Goal: Task Accomplishment & Management: Manage account settings

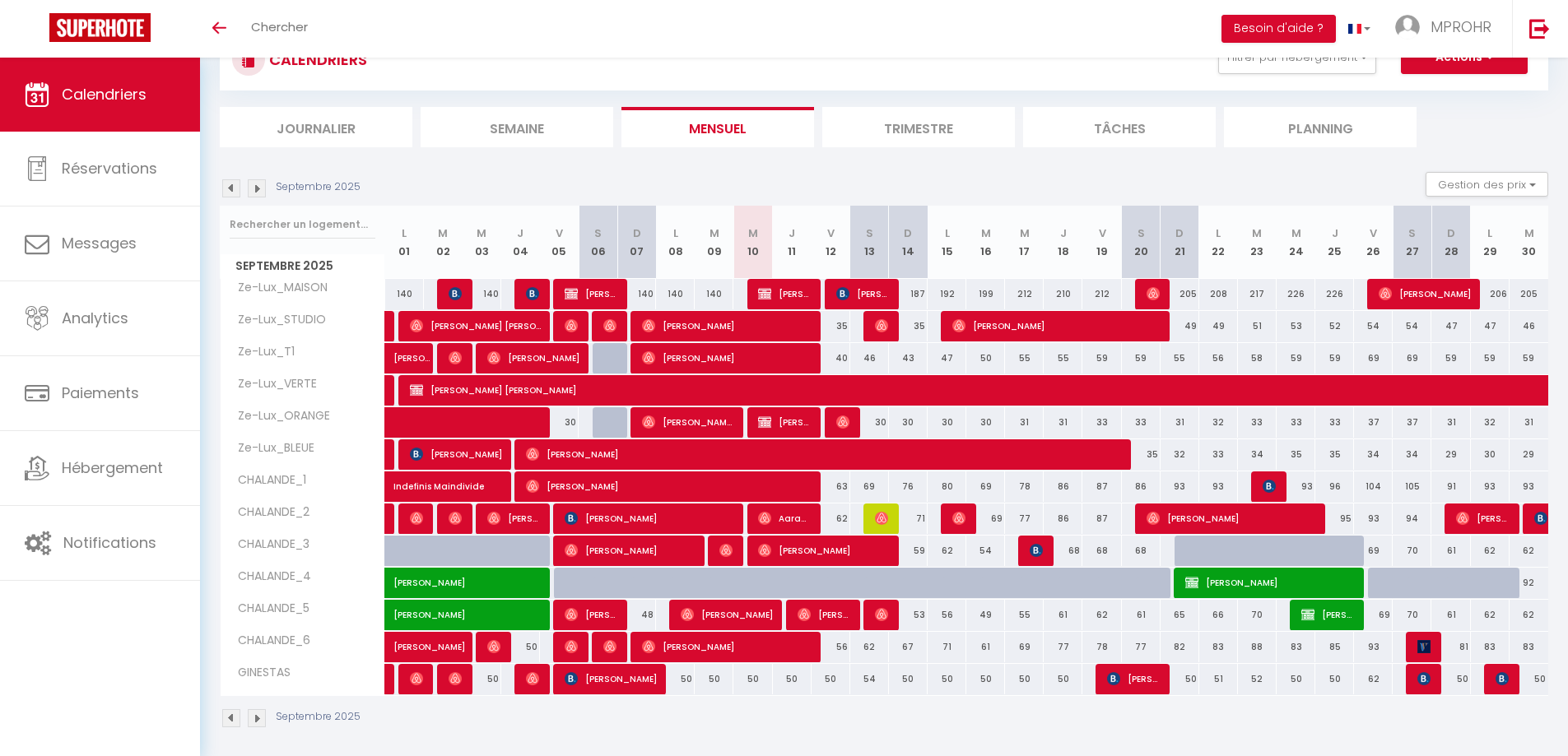
scroll to position [72, 0]
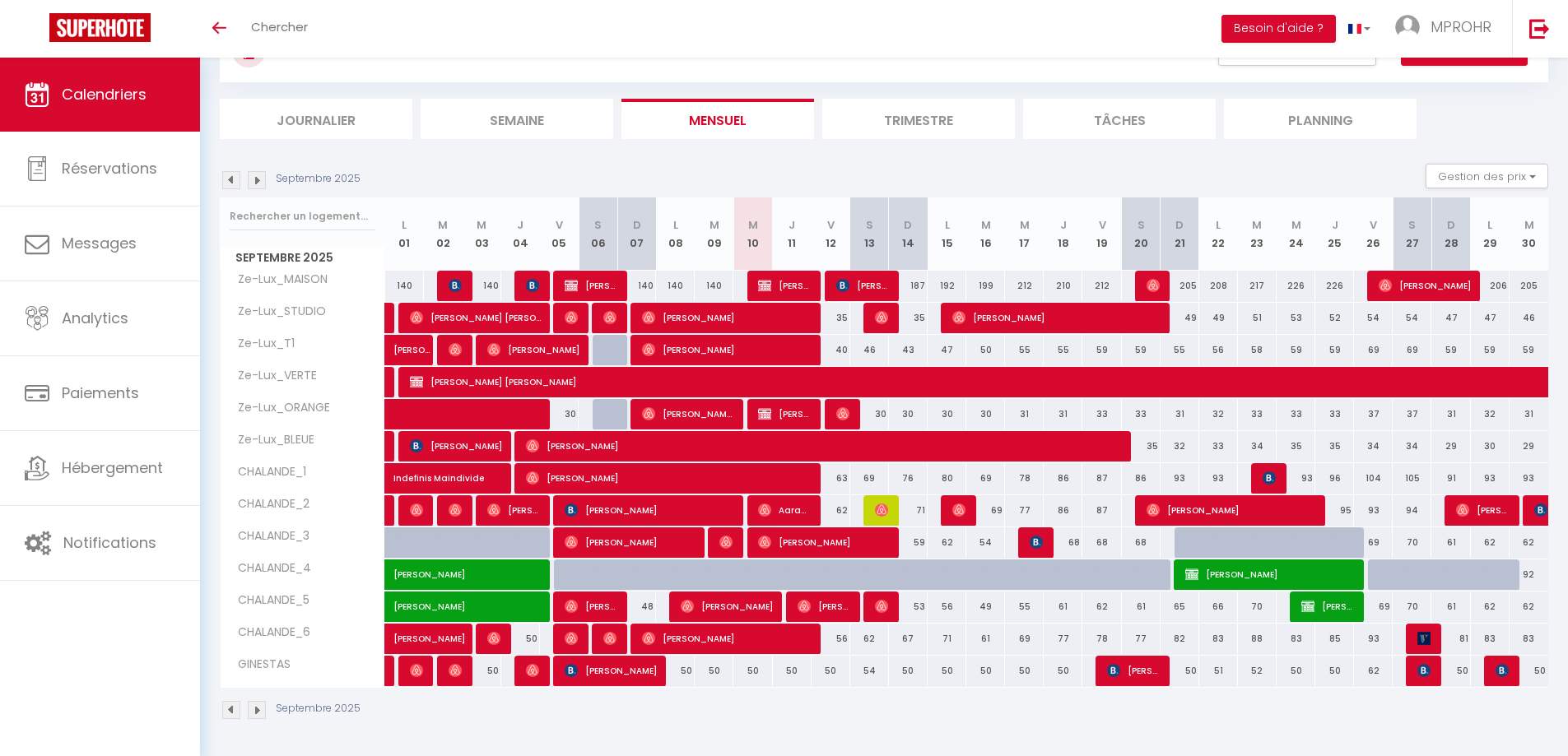
click at [948, 417] on div "30" at bounding box center [947, 414] width 39 height 30
type input "30"
type input "Lun 15 Septembre 2025"
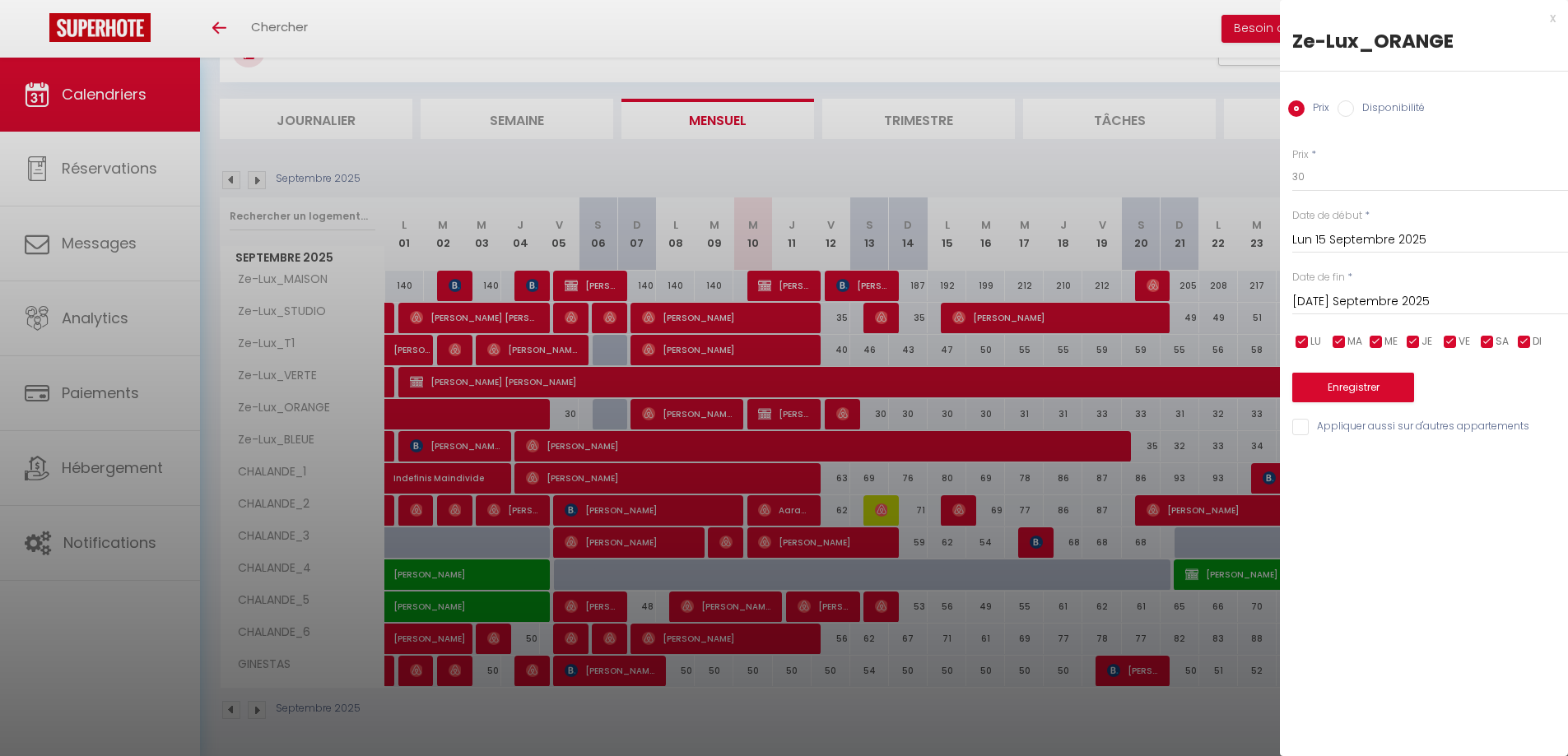
click at [1387, 307] on input "Mar 16 Septembre 2025" at bounding box center [1430, 302] width 276 height 21
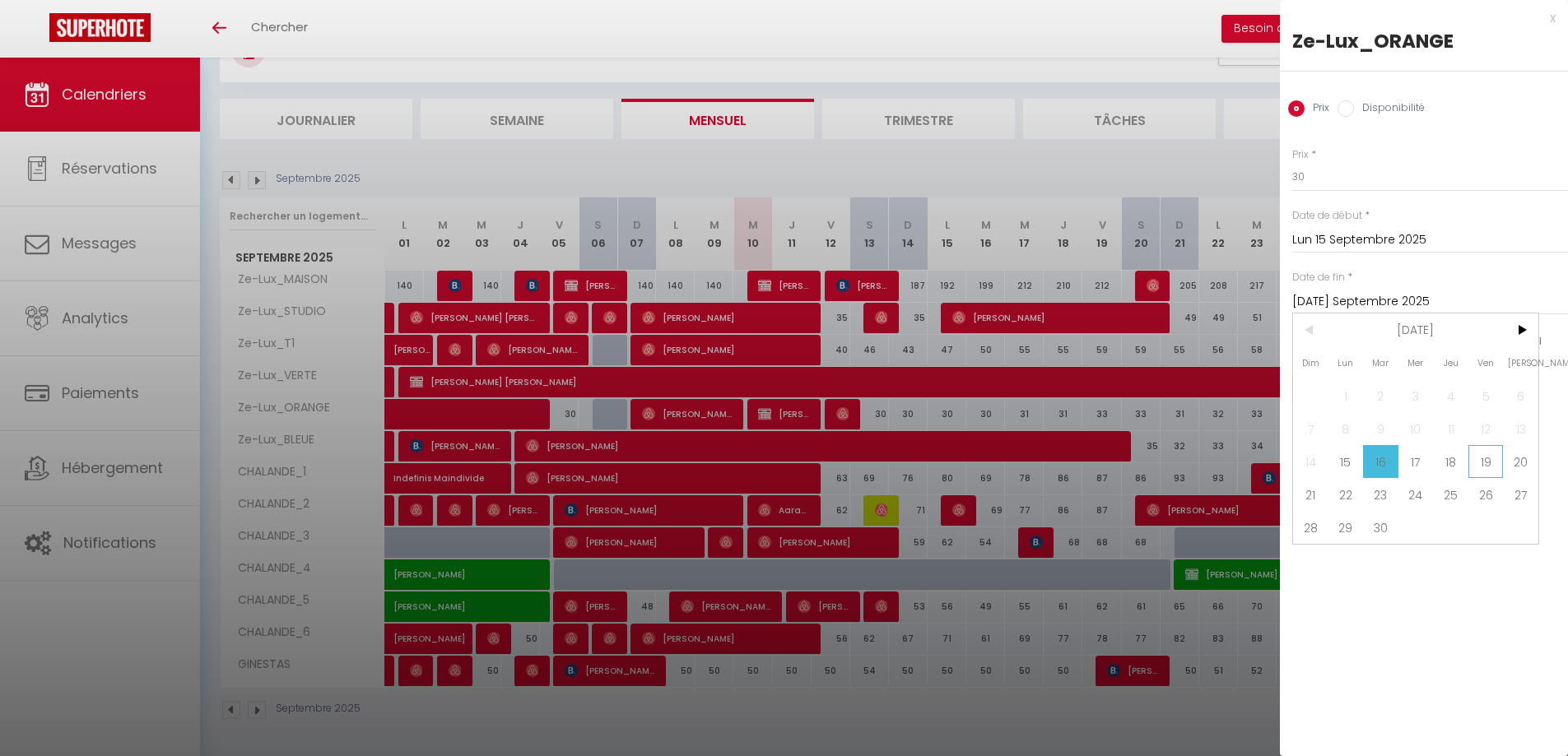
click at [1483, 461] on span "19" at bounding box center [1486, 461] width 35 height 33
type input "Ven 19 Septembre 2025"
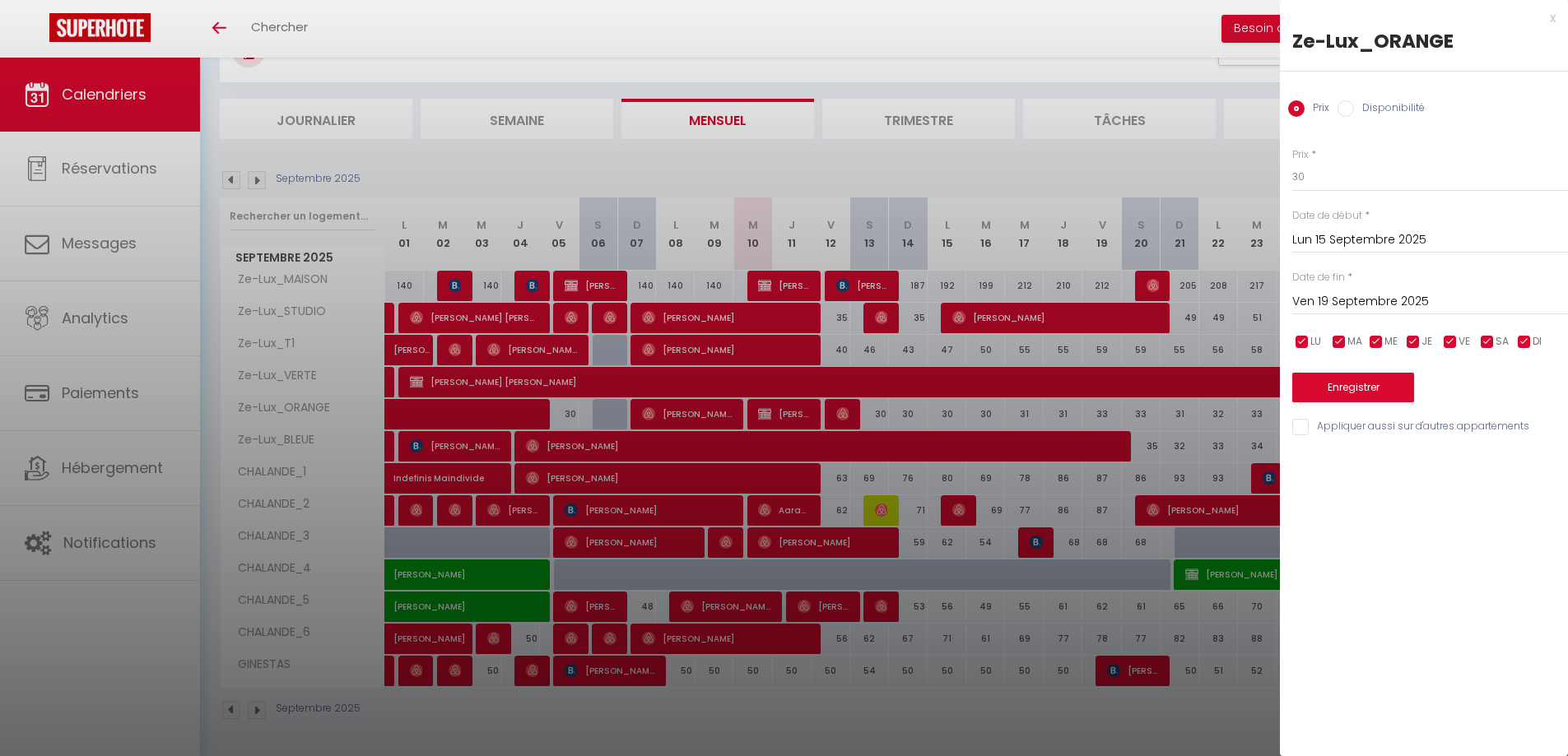
click at [1342, 104] on input "Disponibilité" at bounding box center [1346, 109] width 17 height 17
radio input "true"
radio input "false"
click at [1334, 181] on select "Disponible Indisponible" at bounding box center [1430, 177] width 276 height 31
select select "0"
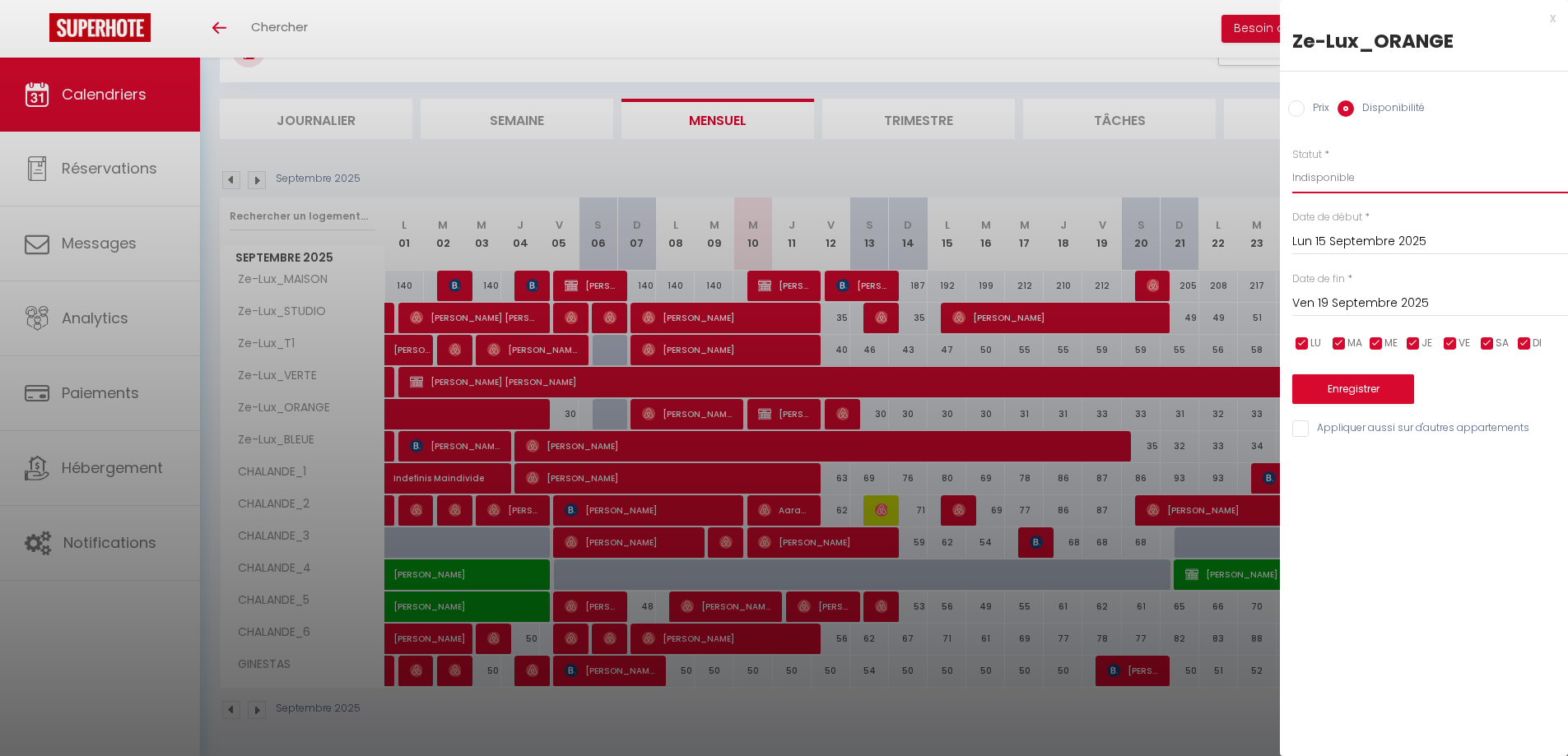
click at [1292, 162] on select "Disponible Indisponible" at bounding box center [1430, 177] width 276 height 31
click at [1359, 391] on button "Enregistrer" at bounding box center [1353, 389] width 122 height 29
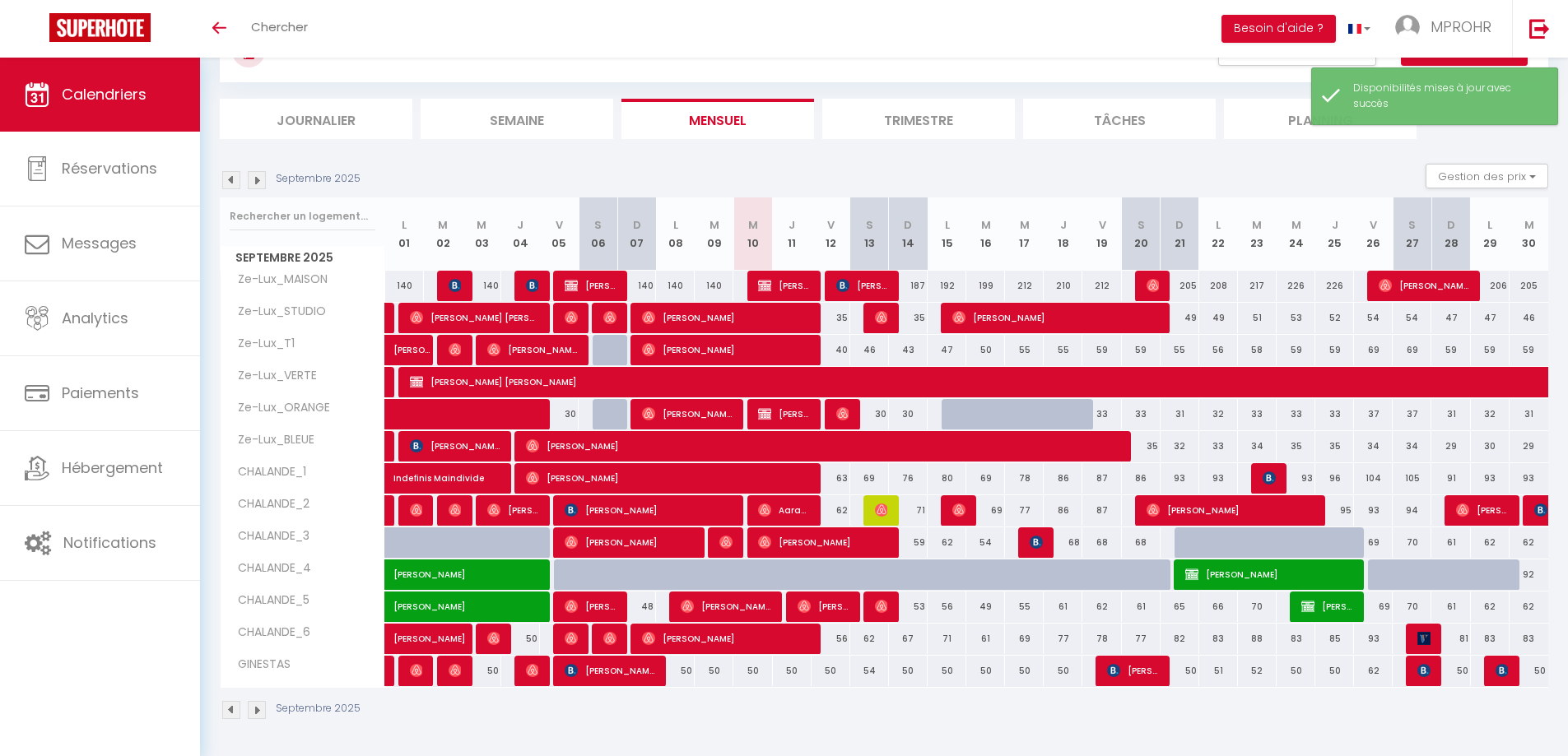
click at [1220, 419] on div "32" at bounding box center [1218, 414] width 39 height 30
select select "1"
type input "Lun 22 Septembre 2025"
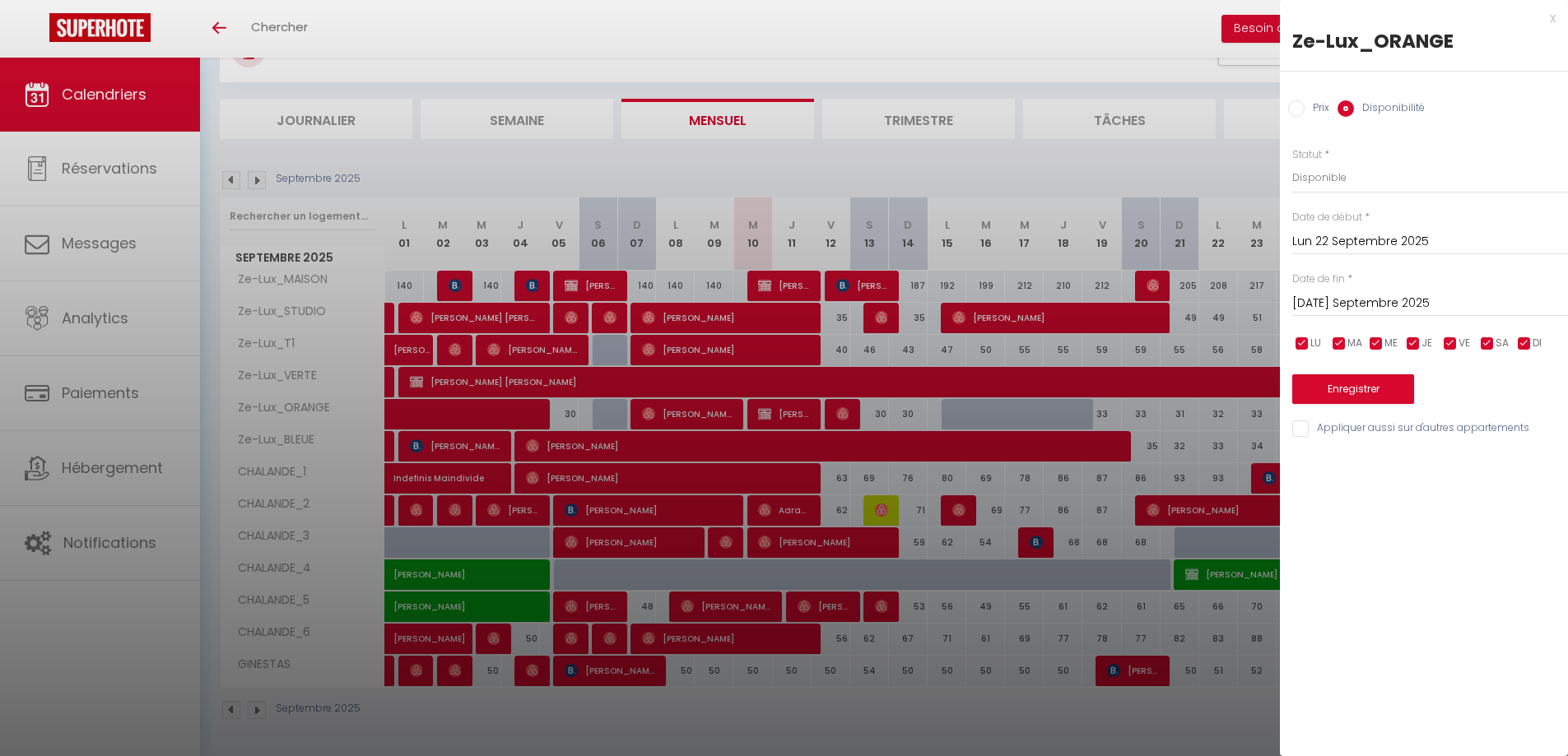
click at [1348, 290] on div "Mar 23 Septembre 2025 < Sep 2025 > Dim Lun Mar Mer Jeu Ven Sam 1 2 3 4 5 6 7 8 …" at bounding box center [1430, 302] width 276 height 29
click at [1350, 307] on input "Mar 23 Septembre 2025" at bounding box center [1430, 303] width 276 height 21
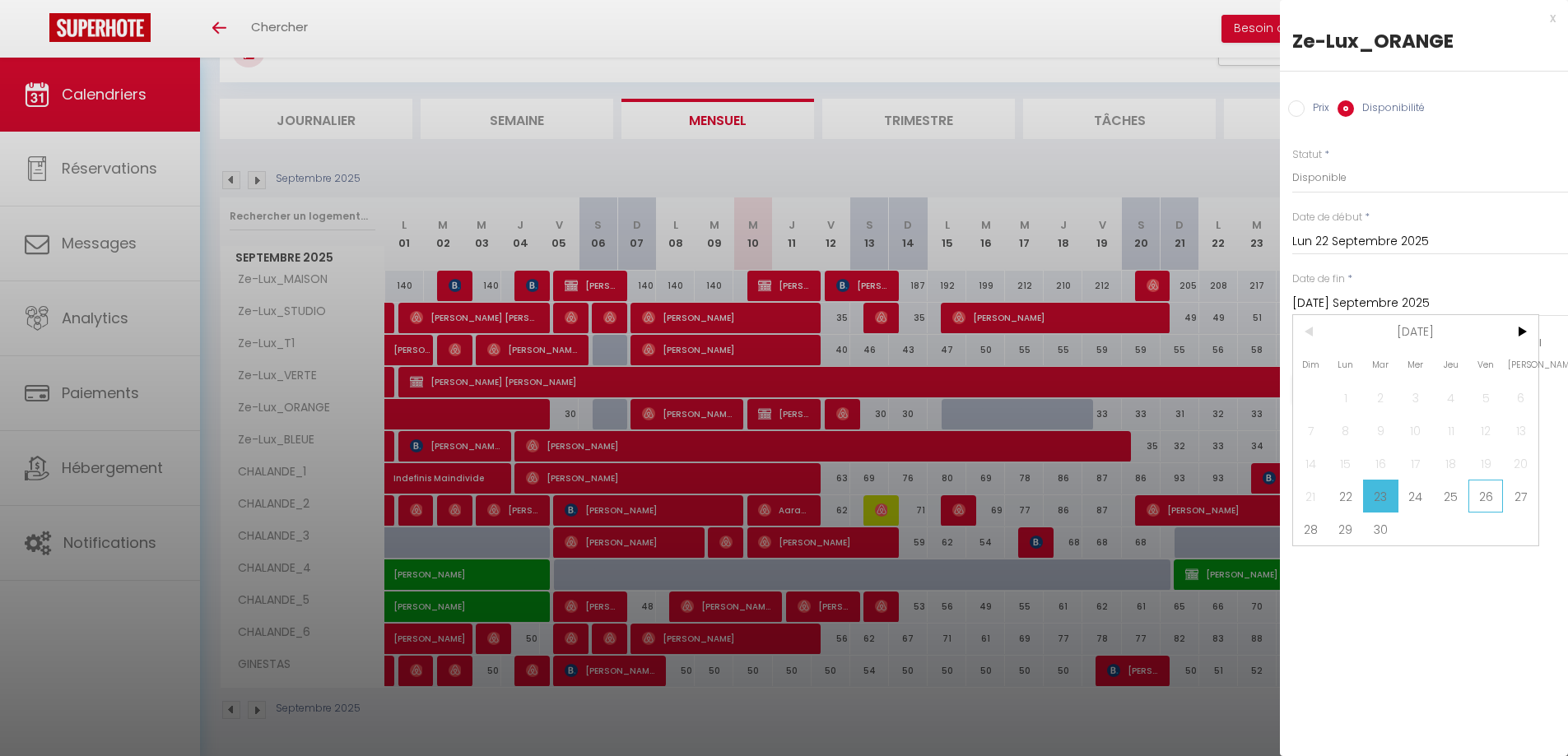
click at [1481, 496] on span "26" at bounding box center [1486, 496] width 35 height 33
type input "Ven 26 Septembre 2025"
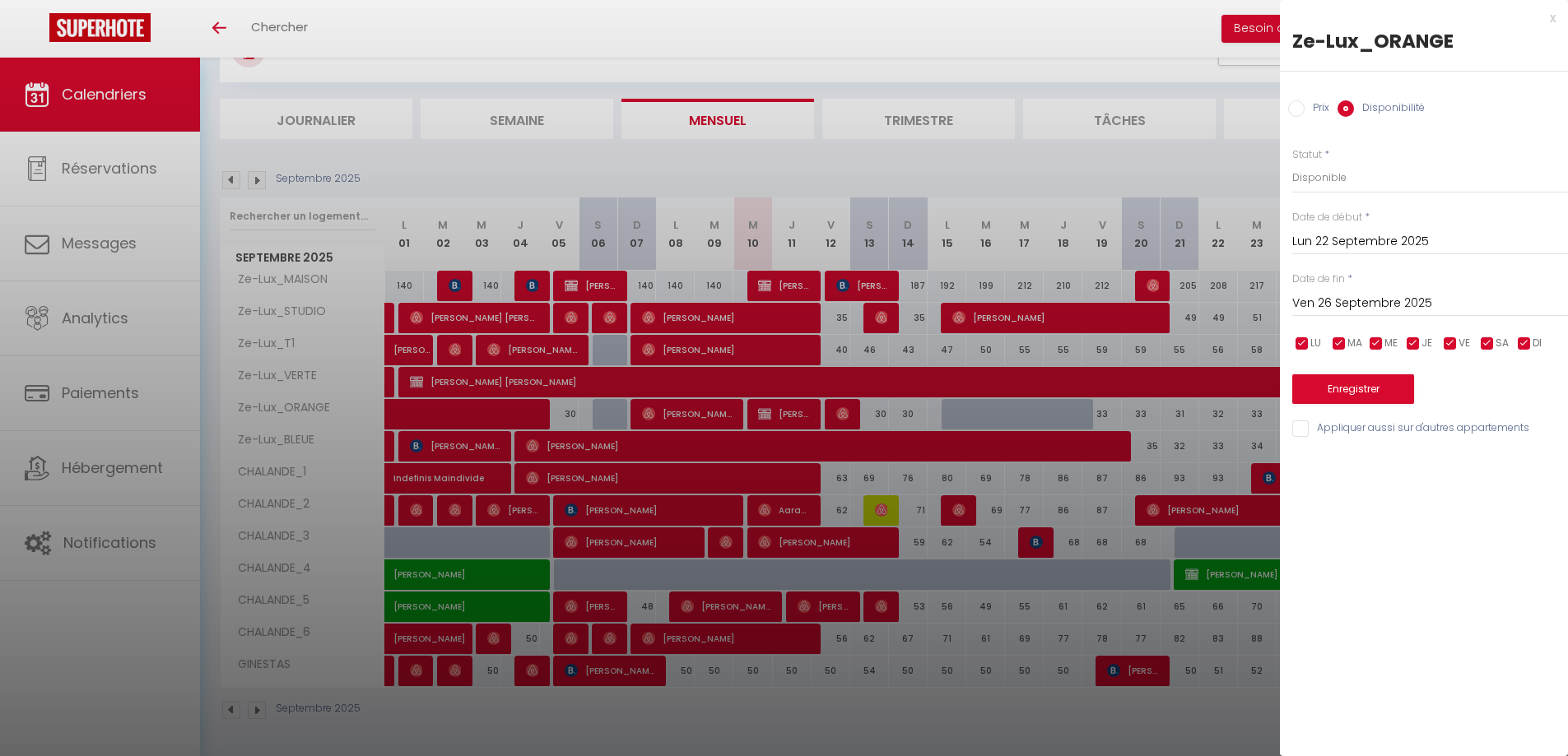
click at [1350, 250] on input "Lun 22 Septembre 2025" at bounding box center [1430, 241] width 276 height 21
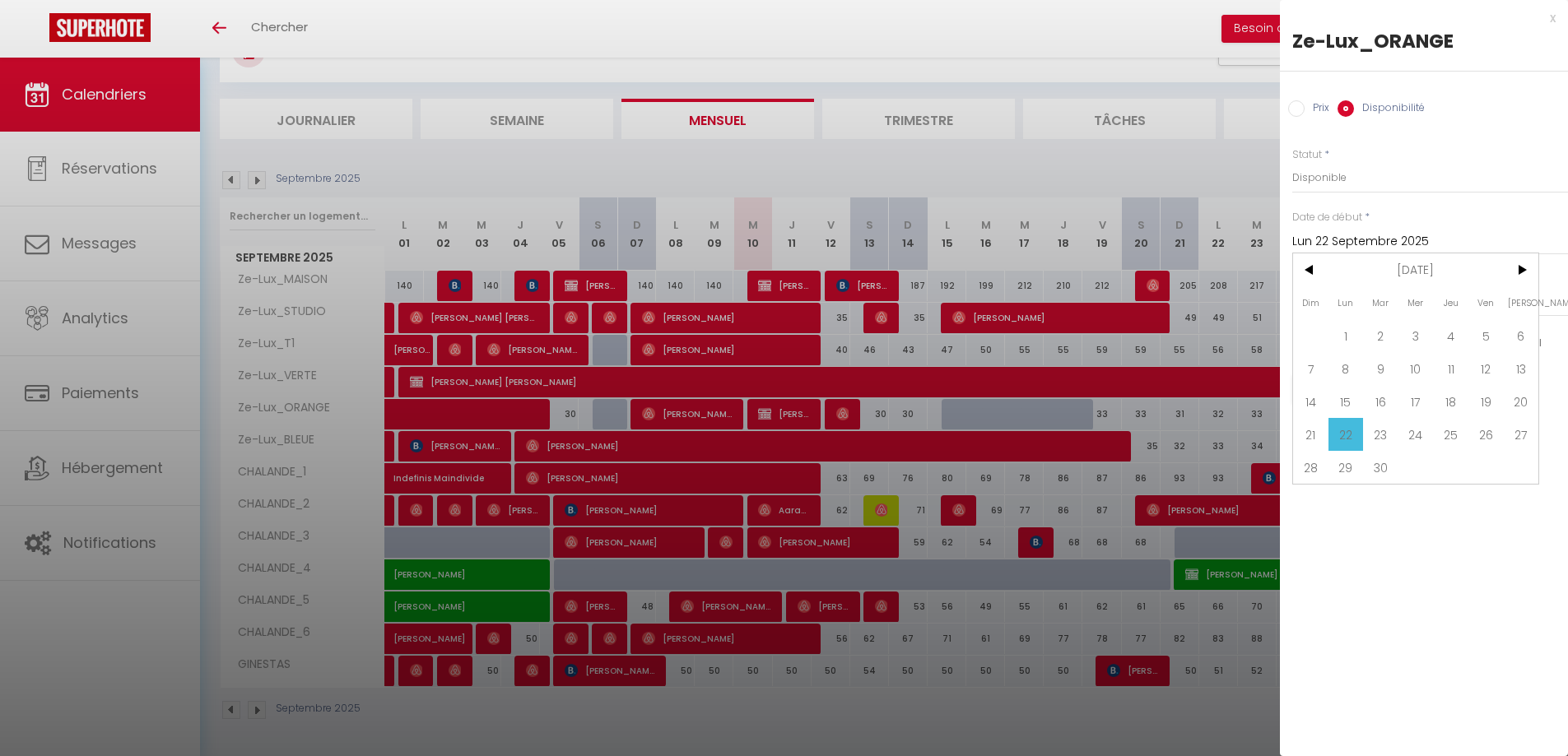
click at [1351, 247] on input "Lun 22 Septembre 2025" at bounding box center [1430, 241] width 276 height 21
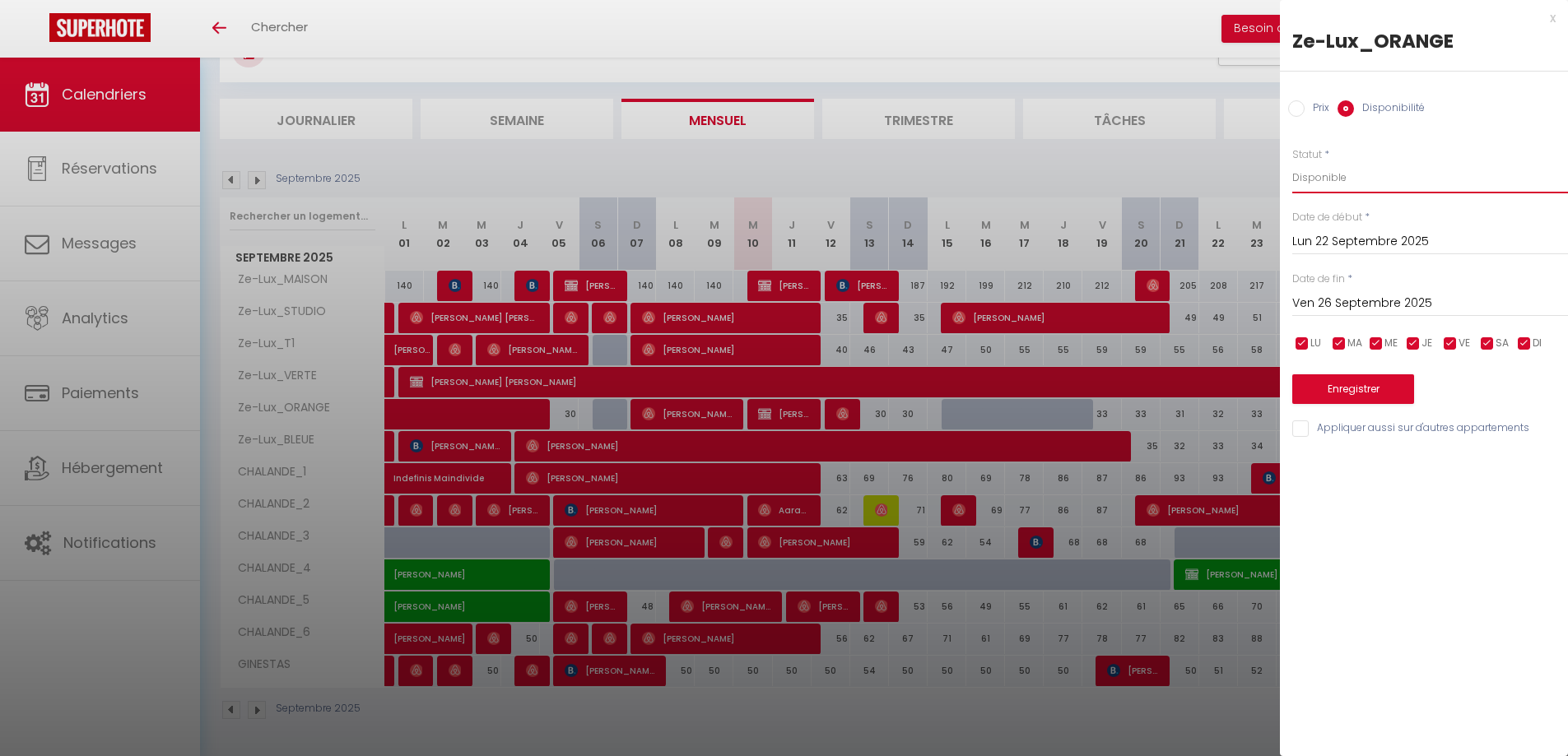
click at [1355, 181] on select "Disponible Indisponible" at bounding box center [1430, 177] width 276 height 31
select select "0"
click at [1292, 162] on select "Disponible Indisponible" at bounding box center [1430, 177] width 276 height 31
click at [1344, 400] on button "Enregistrer" at bounding box center [1353, 389] width 122 height 29
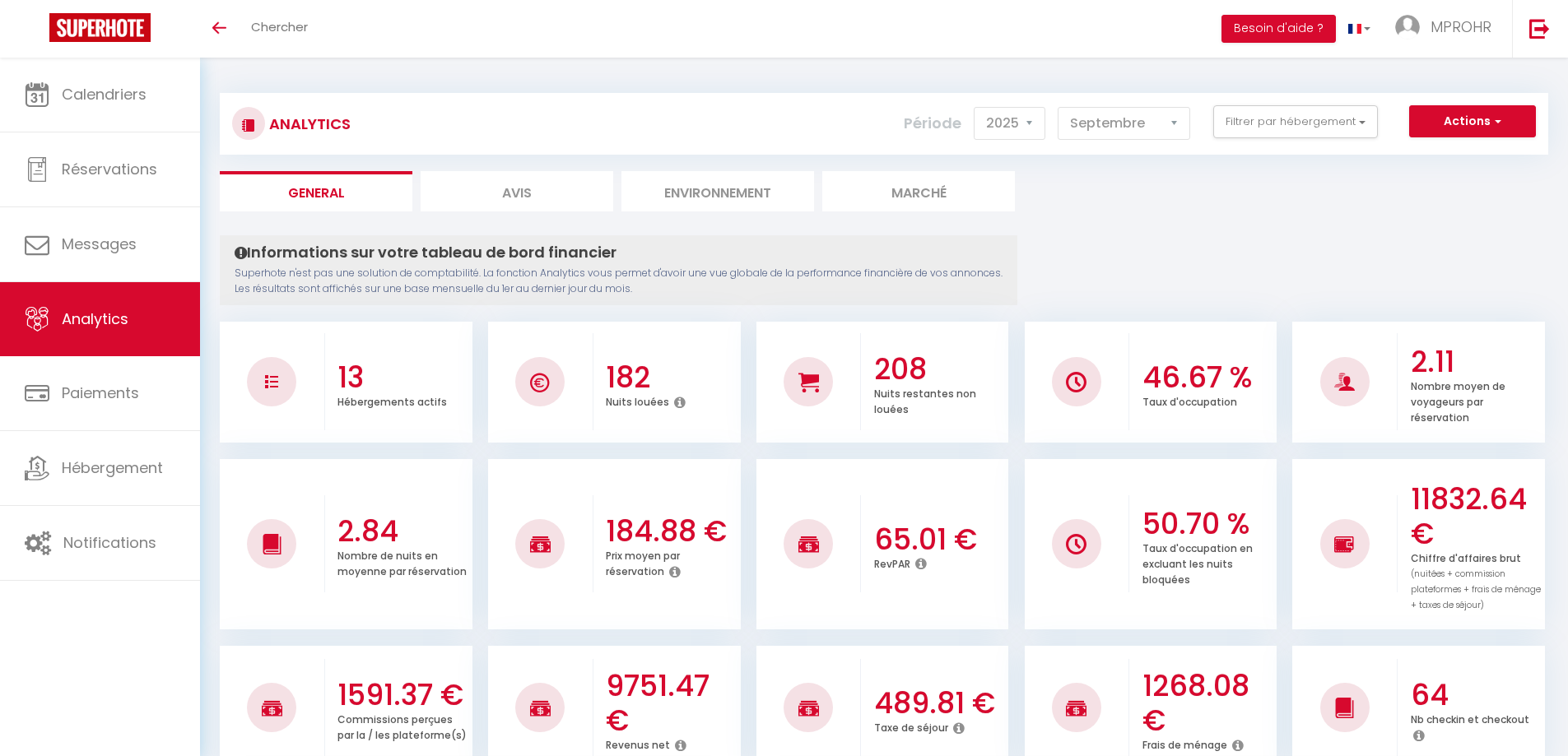
select select "2025"
select select "9"
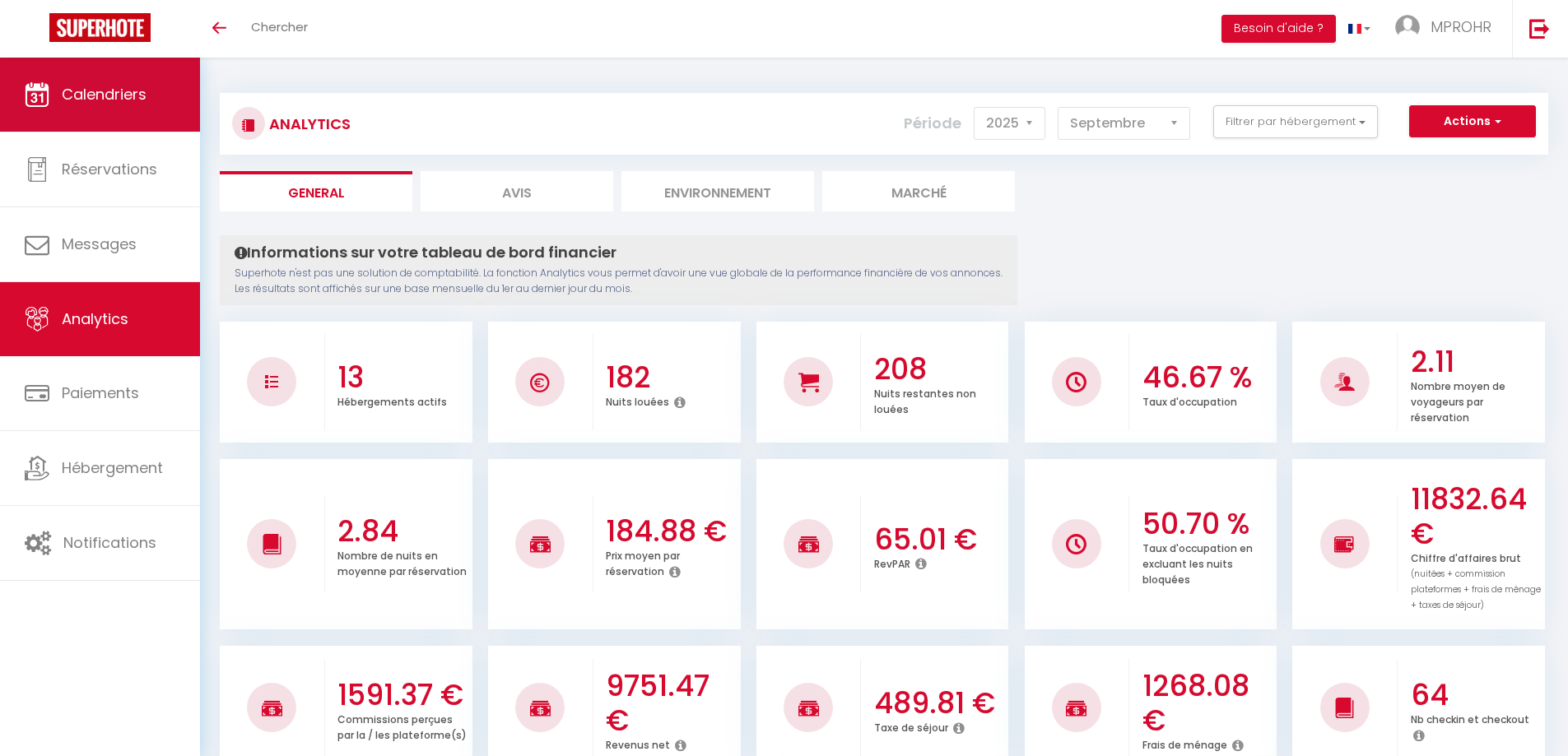
click at [120, 104] on link "Calendriers" at bounding box center [100, 95] width 200 height 74
